Goal: Task Accomplishment & Management: Use online tool/utility

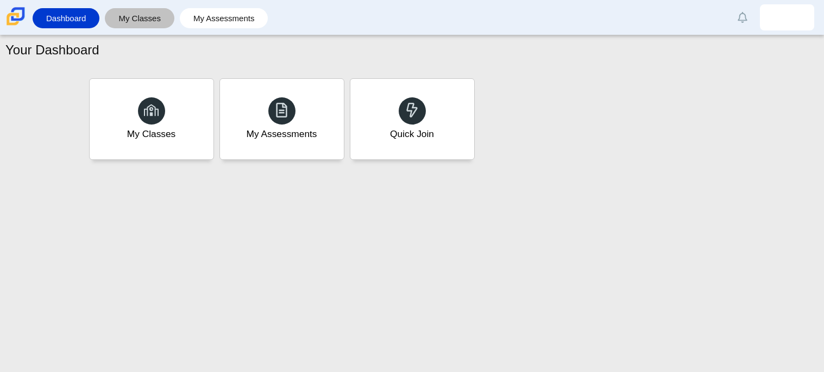
click at [136, 23] on link "My Classes" at bounding box center [139, 18] width 59 height 20
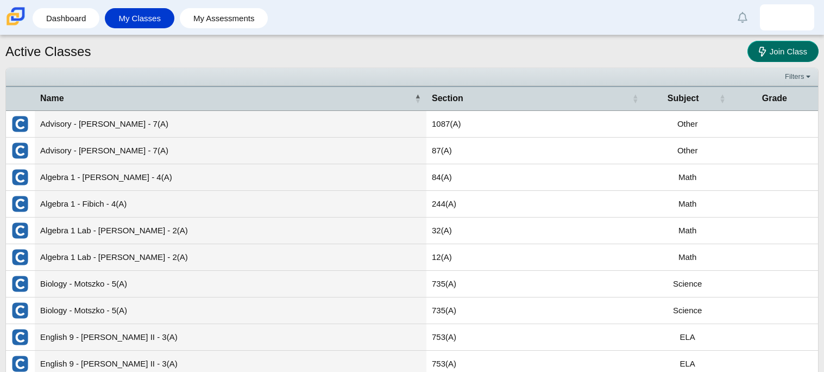
click at [799, 45] on link "Join Class" at bounding box center [782, 51] width 71 height 21
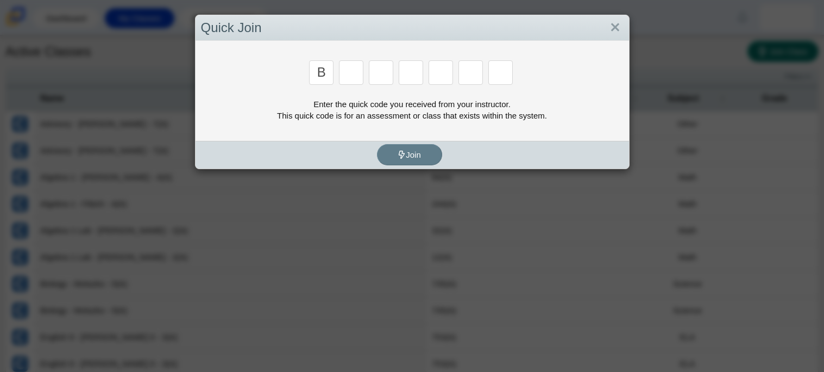
type input "b"
type input "w"
type input "8"
type input "w"
type input "z"
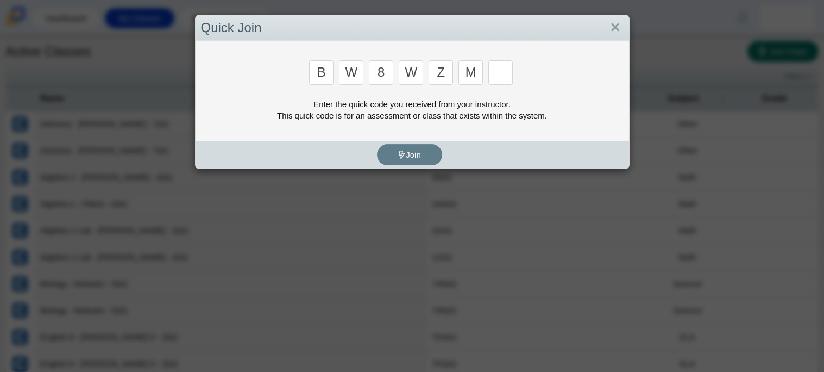
type input "m"
type input "v"
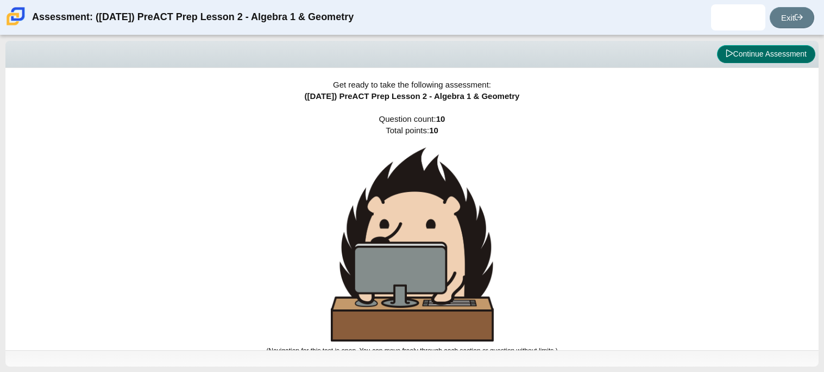
click at [758, 55] on button "Continue Assessment" at bounding box center [766, 54] width 98 height 18
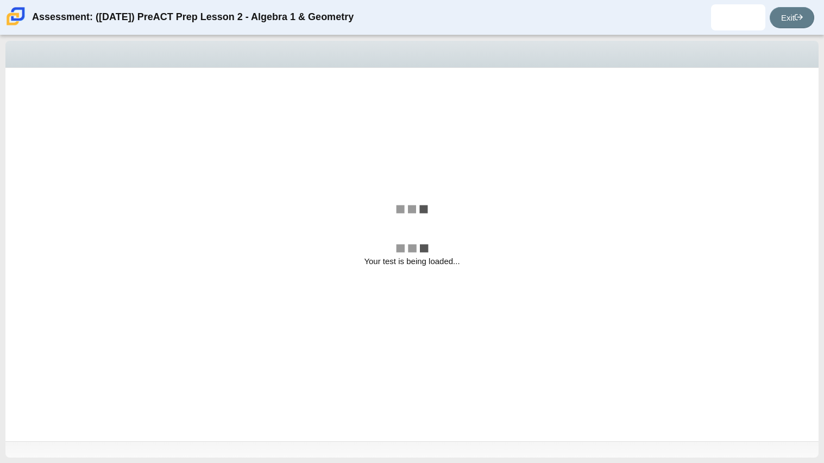
select select "bbf5d072-3e0b-44c4-9a12-6e7c9033f65b"
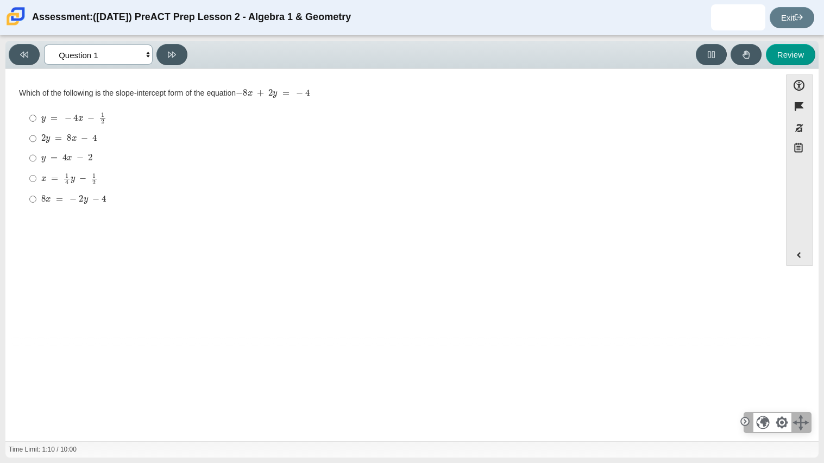
click at [143, 49] on select "Questions Question 1 Question 2 Question 3 Question 4 Question 5 Question 6 Que…" at bounding box center [98, 55] width 109 height 20
click at [226, 241] on div "Question Which of the following is the slope-intercept form of the equation − 8…" at bounding box center [393, 211] width 764 height 268
click at [90, 121] on mjx-c "Assessment items" at bounding box center [90, 118] width 7 height 6
click at [36, 121] on input "y = − 4 x − 1 2 y = − 4 x − 1 2" at bounding box center [32, 118] width 7 height 21
radio input "true"
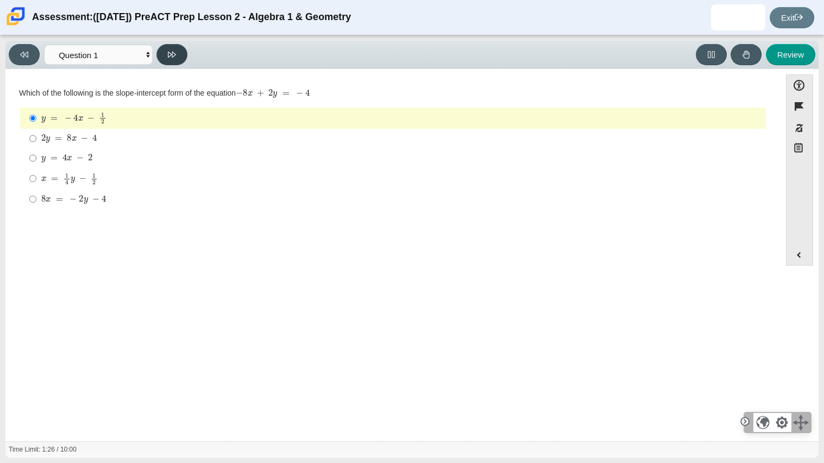
click at [168, 58] on icon at bounding box center [172, 55] width 8 height 8
select select "ed62e223-81bd-4cbf-ab48-ab975844bd1f"
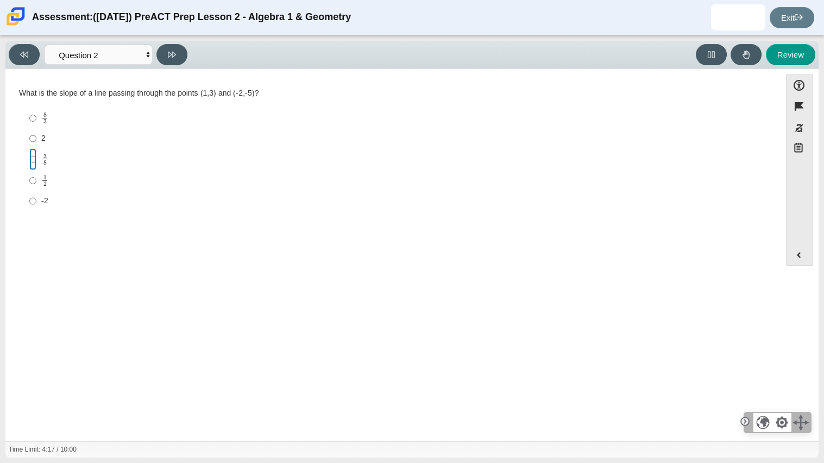
click at [33, 156] on input "3 8 3 eighths" at bounding box center [32, 158] width 7 height 21
radio input "true"
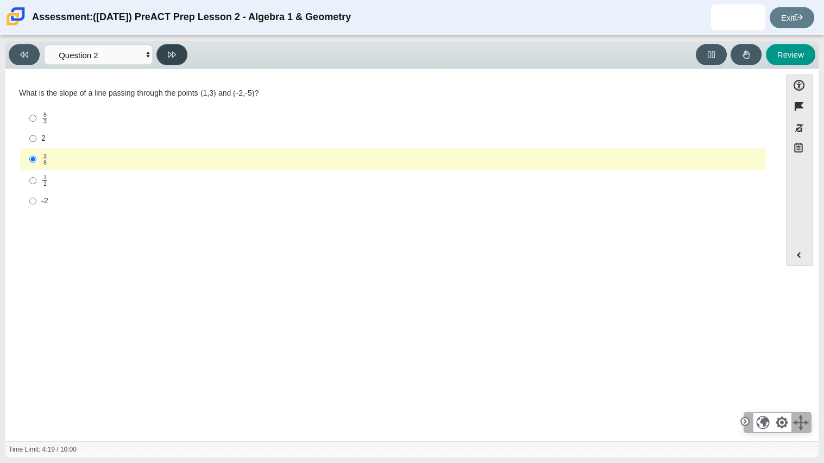
click at [178, 45] on button at bounding box center [171, 54] width 31 height 21
select select "97f4f5fa-a52e-4fed-af51-565bfcdf47cb"
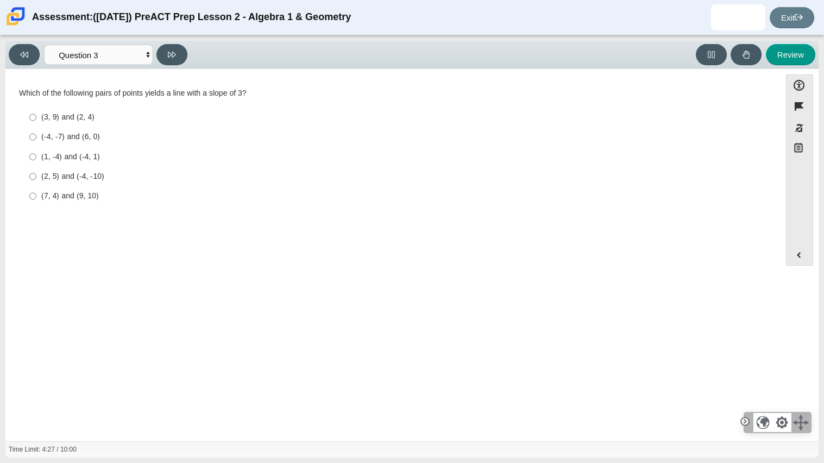
click at [80, 116] on div "(3, 9) and (2, 4)" at bounding box center [401, 117] width 720 height 11
click at [36, 116] on input "(3, 9) and (2, 4) (3, 9) and (2, 4)" at bounding box center [32, 118] width 7 height 20
radio input "true"
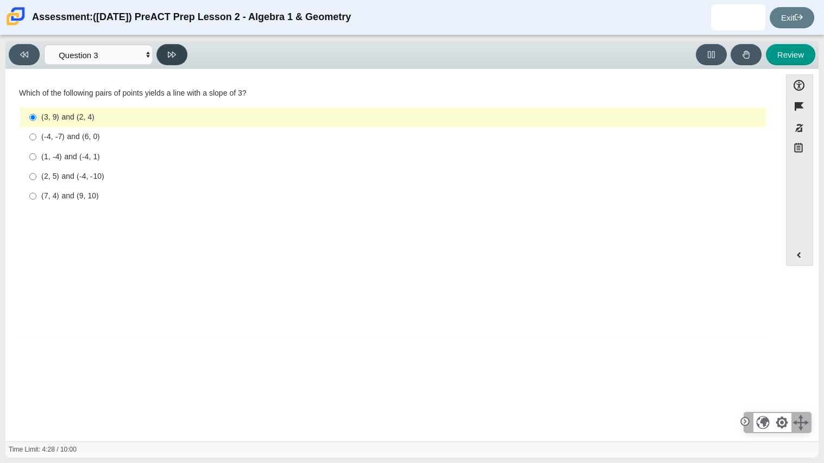
click at [174, 63] on button at bounding box center [171, 54] width 31 height 21
select select "89427bb7-e313-4f00-988f-8b8255897029"
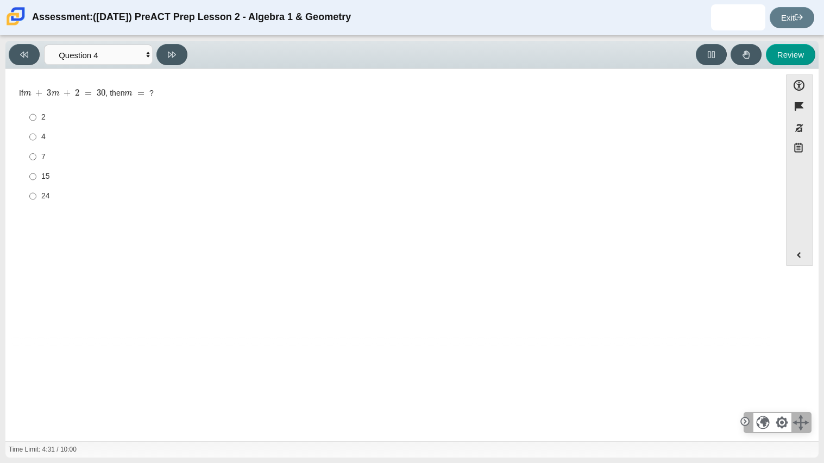
click at [64, 115] on div "2" at bounding box center [401, 117] width 720 height 11
click at [36, 115] on input "2 2" at bounding box center [32, 118] width 7 height 20
radio input "true"
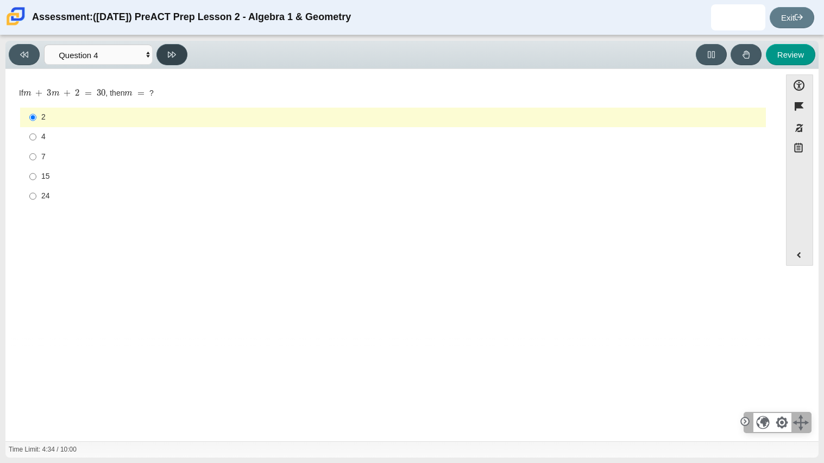
click at [179, 56] on button at bounding box center [171, 54] width 31 height 21
select select "489dcffd-4e6a-49cf-a9d6-ad1d4a911a4e"
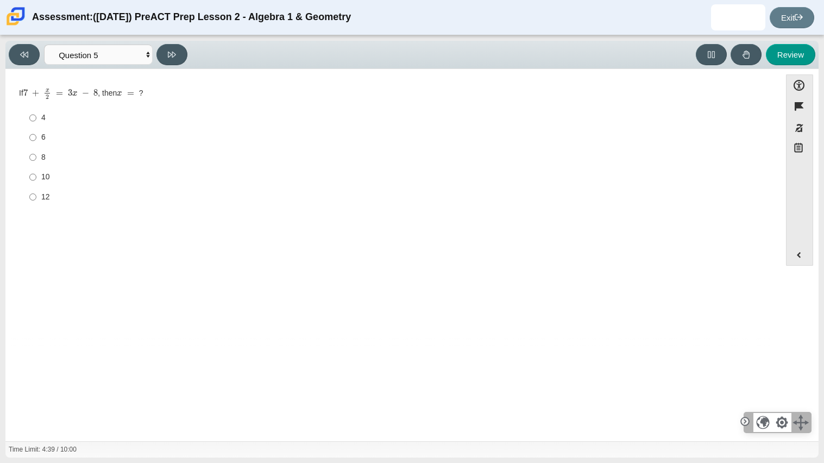
click at [50, 178] on div "10" at bounding box center [401, 177] width 720 height 11
click at [36, 178] on input "10 10" at bounding box center [32, 177] width 7 height 20
radio input "true"
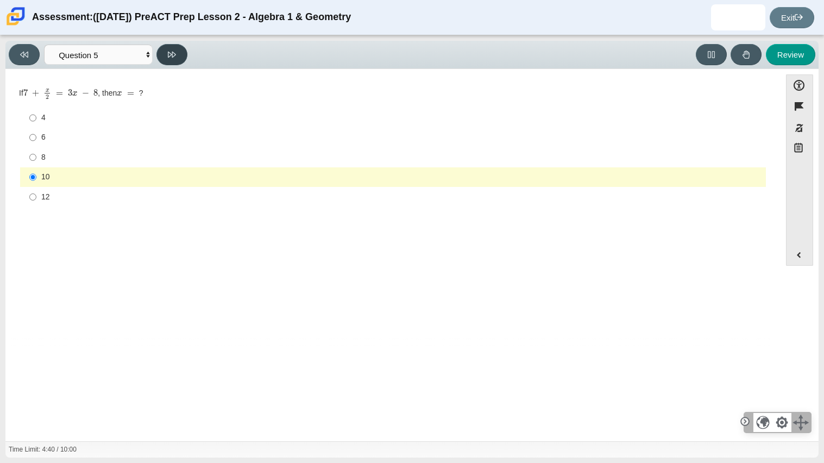
click at [179, 54] on button at bounding box center [171, 54] width 31 height 21
select select "210571de-36a6-4d8e-a361-ceff8ef801dc"
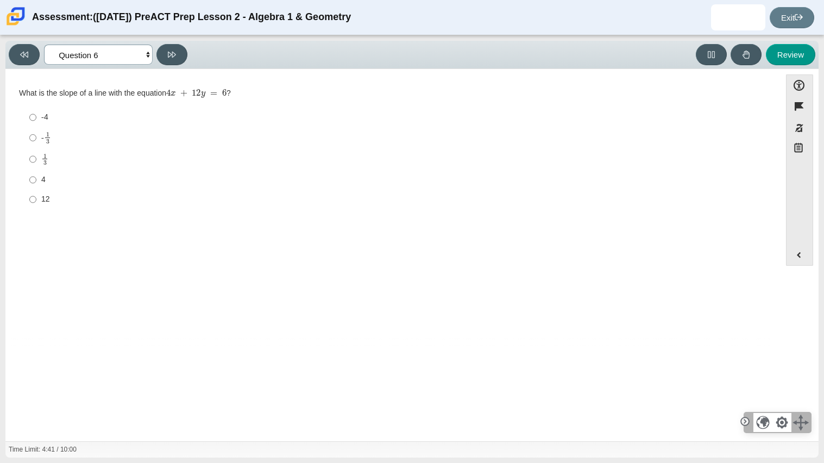
click at [105, 51] on select "Questions Question 1 Question 2 Question 3 Question 4 Question 5 Question 6 Que…" at bounding box center [98, 55] width 109 height 20
click at [106, 51] on select "Questions Question 1 Question 2 Question 3 Question 4 Question 5 Question 6 Que…" at bounding box center [98, 55] width 109 height 20
